Goal: Transaction & Acquisition: Obtain resource

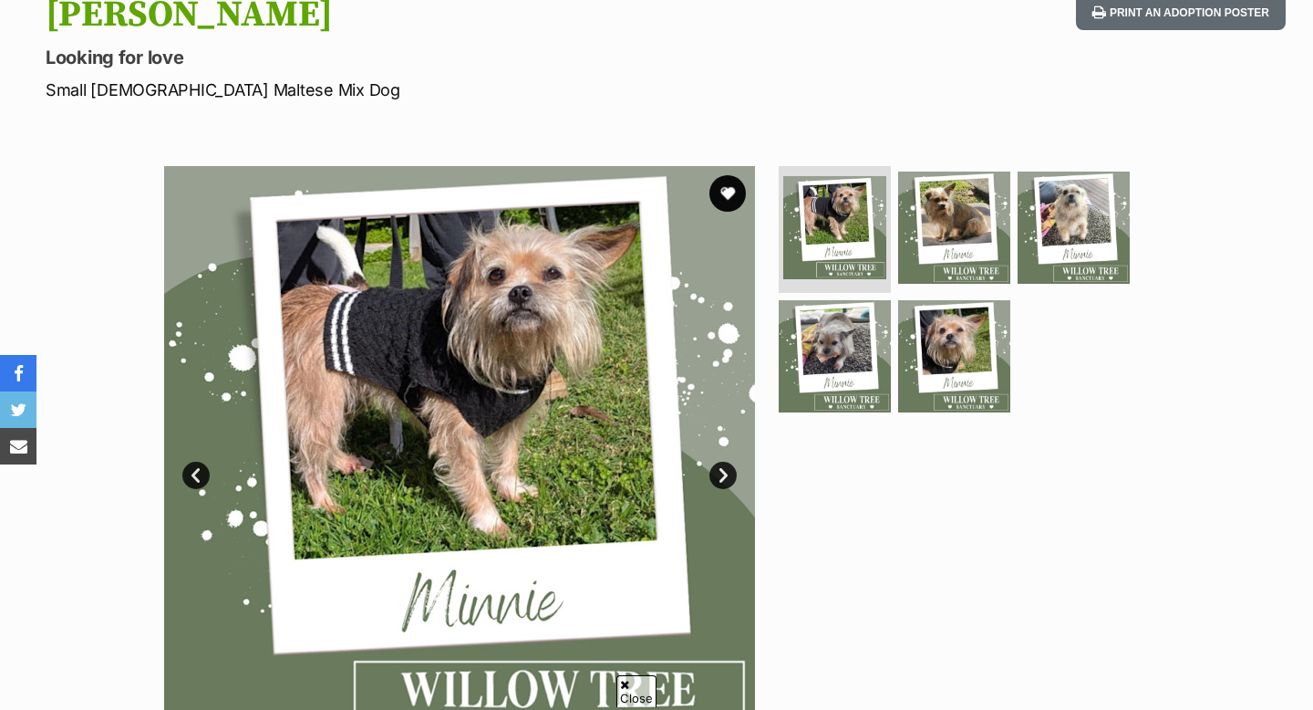
click at [726, 474] on link "Next" at bounding box center [723, 475] width 27 height 27
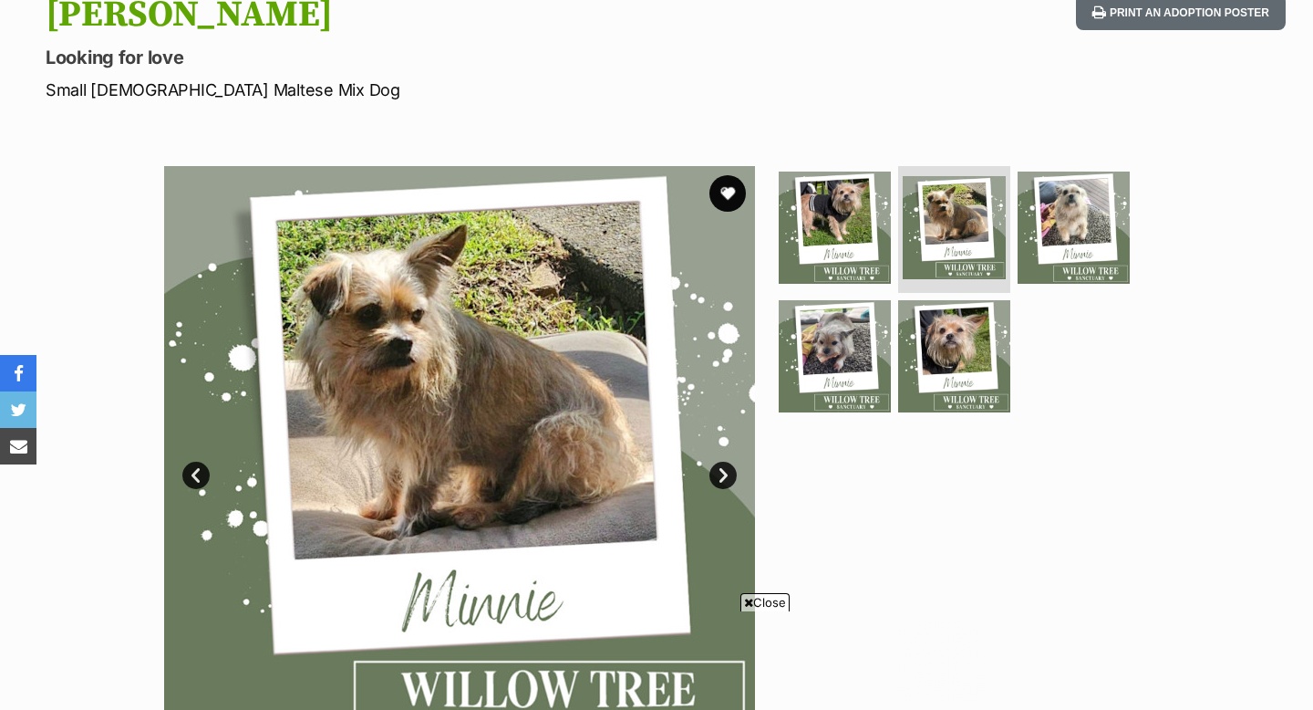
click at [724, 473] on link "Next" at bounding box center [723, 475] width 27 height 27
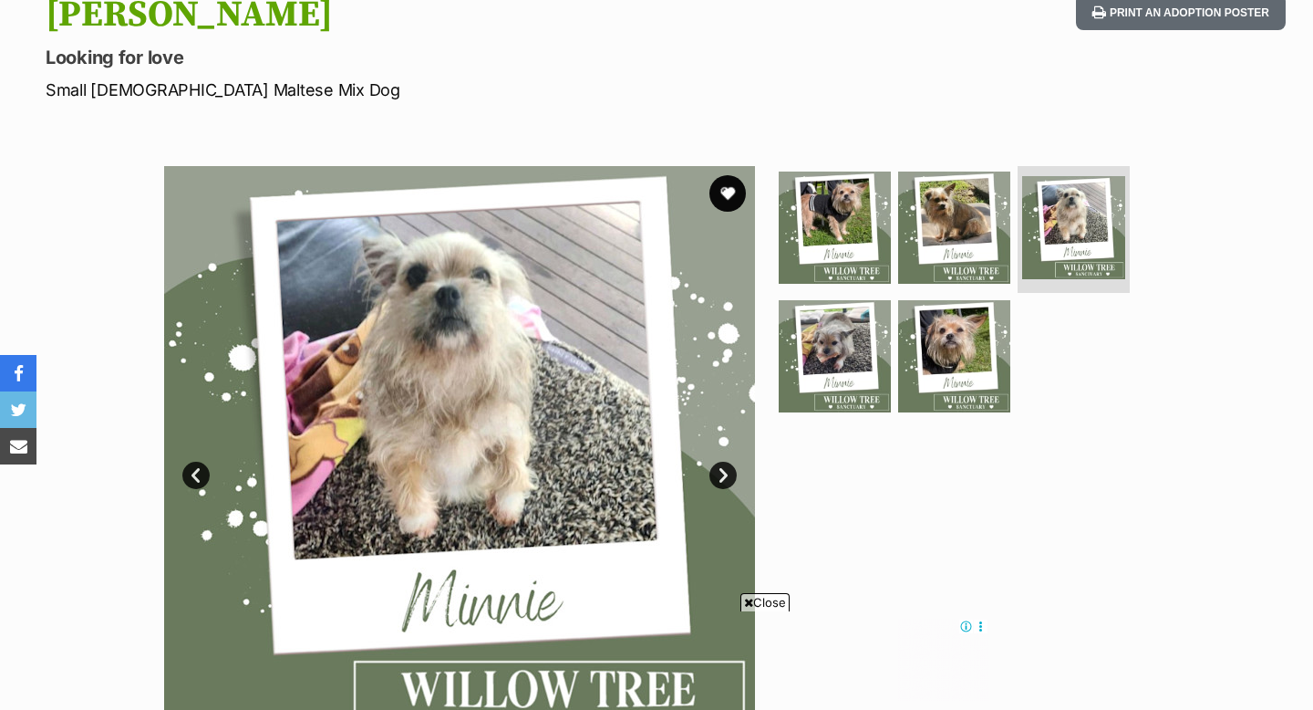
click at [724, 473] on link "Next" at bounding box center [723, 475] width 27 height 27
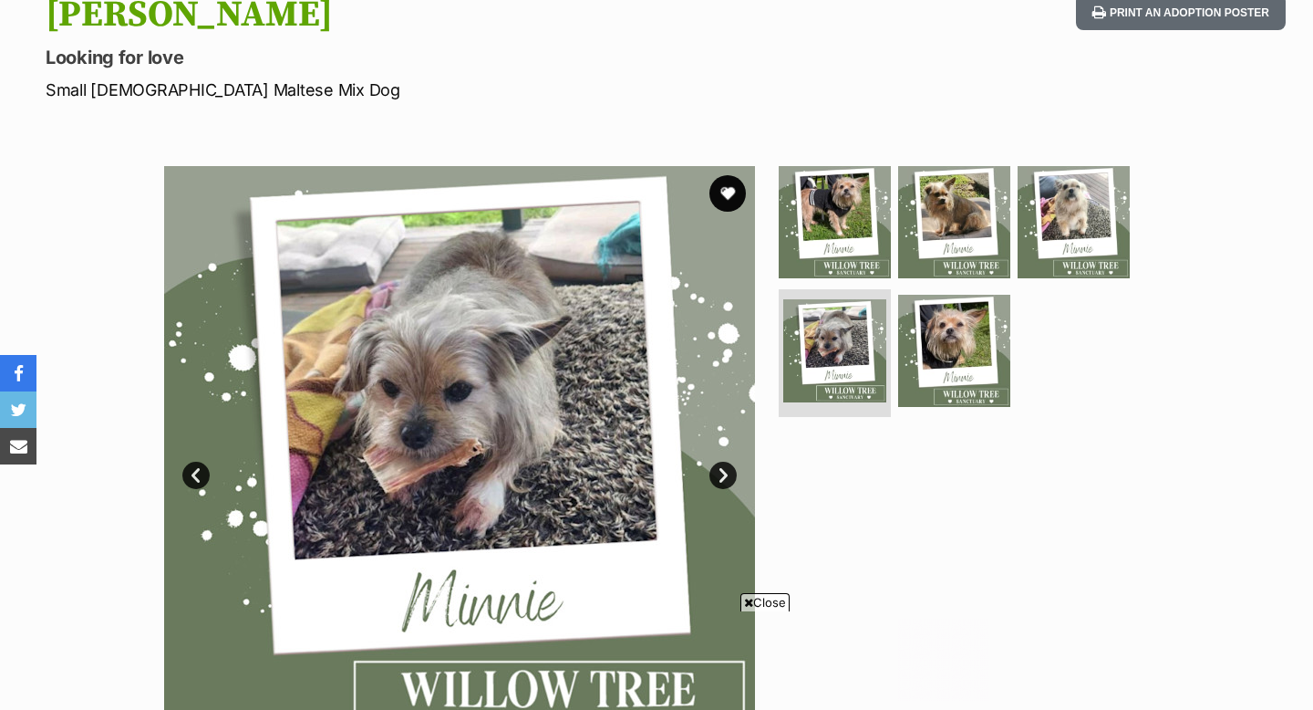
click at [724, 473] on link "Next" at bounding box center [723, 475] width 27 height 27
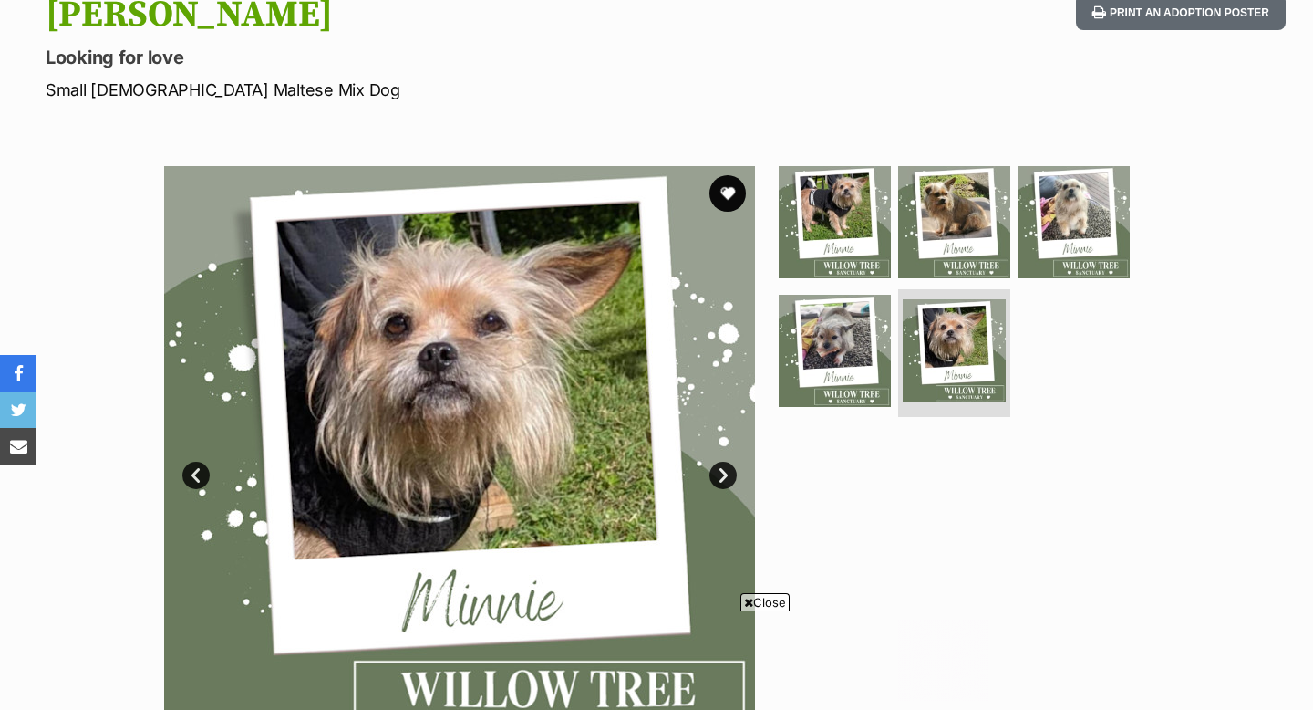
click at [724, 473] on link "Next" at bounding box center [723, 475] width 27 height 27
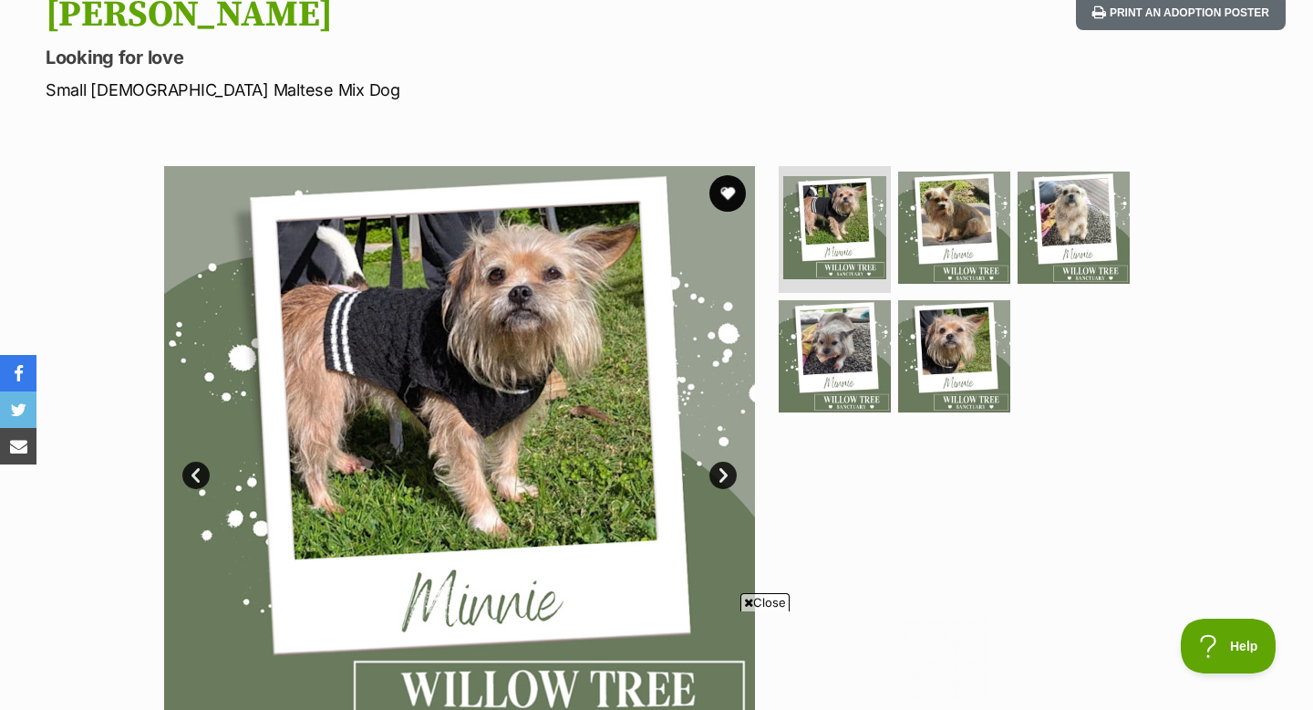
click at [724, 473] on link "Next" at bounding box center [723, 475] width 27 height 27
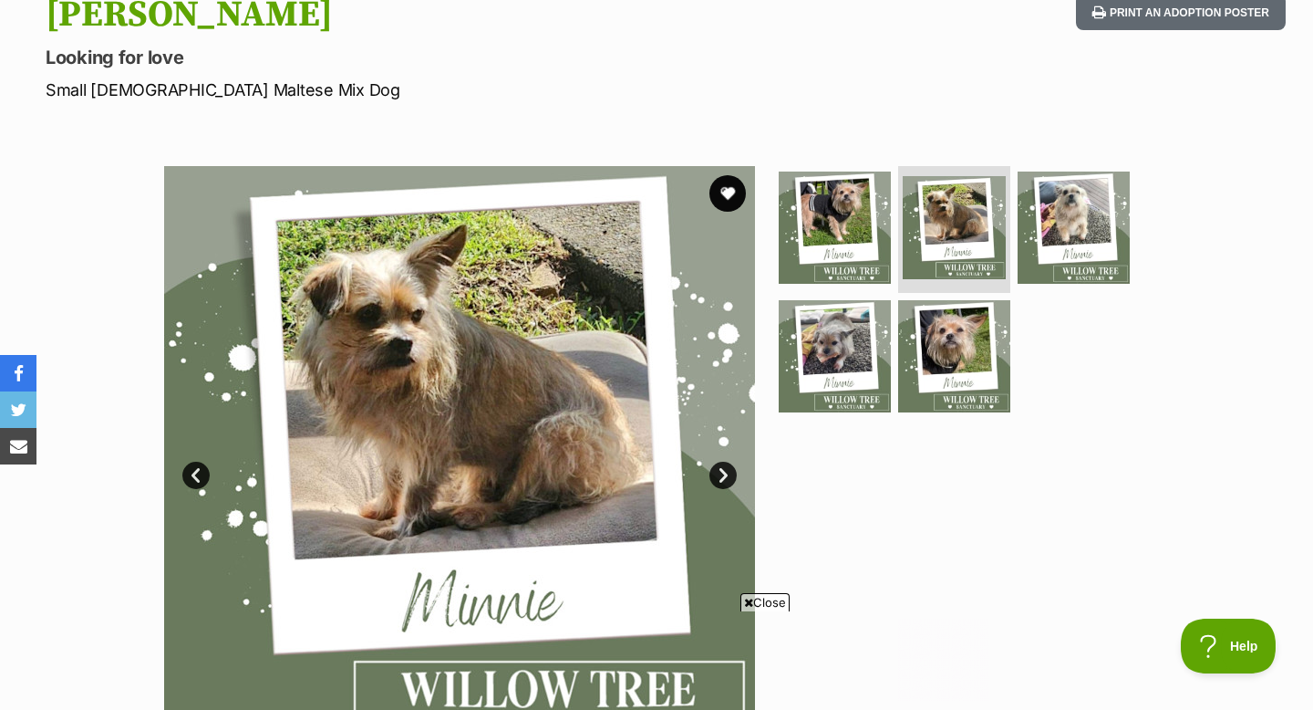
click at [724, 473] on link "Next" at bounding box center [723, 475] width 27 height 27
